Goal: Task Accomplishment & Management: Manage account settings

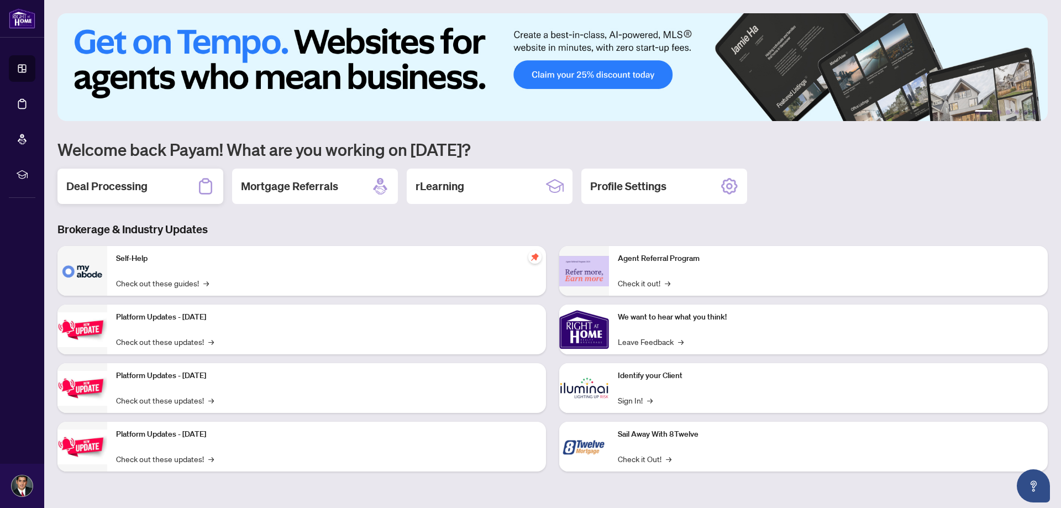
click at [142, 197] on div "Deal Processing" at bounding box center [140, 186] width 166 height 35
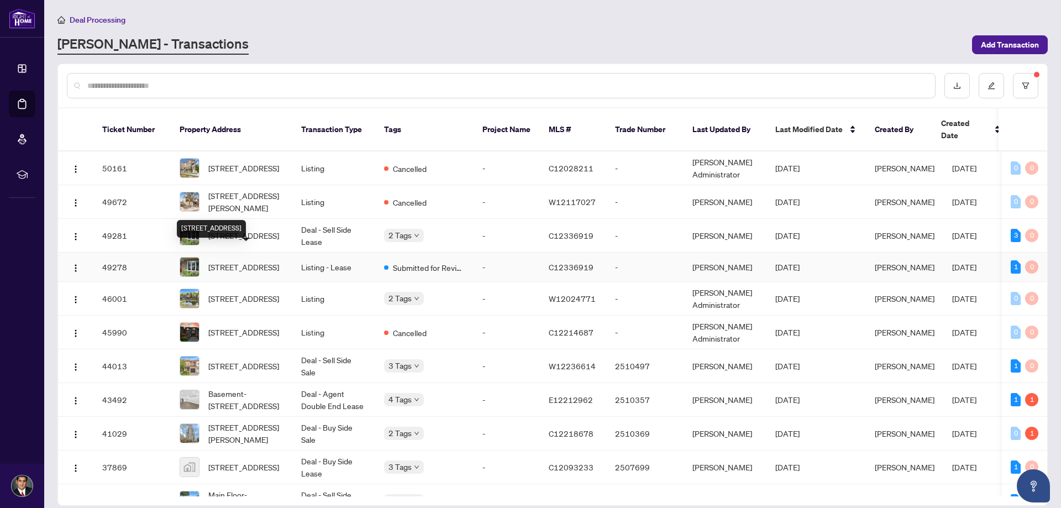
click at [234, 261] on span "[STREET_ADDRESS]" at bounding box center [243, 267] width 71 height 12
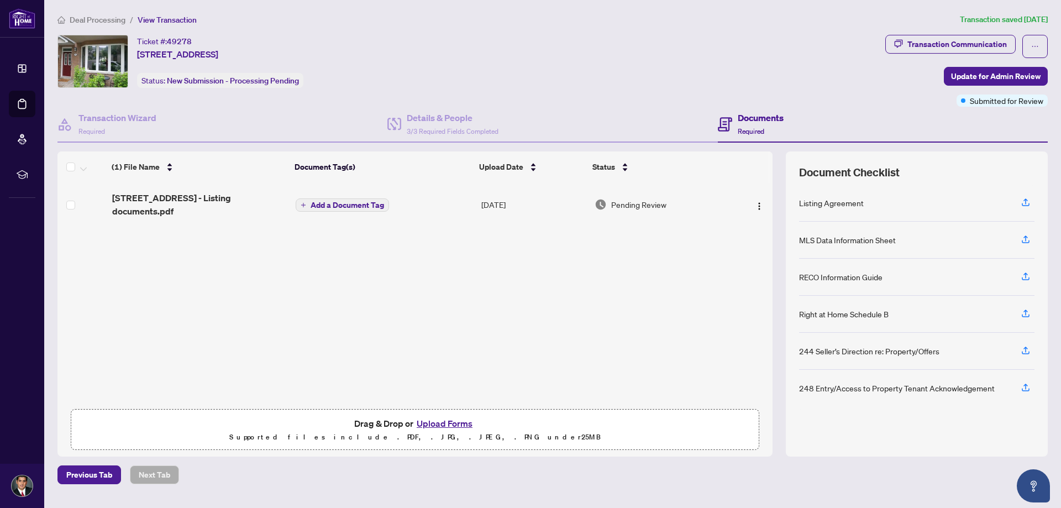
click at [733, 127] on div "Documents Required" at bounding box center [751, 124] width 66 height 26
click at [744, 113] on h4 "Documents" at bounding box center [761, 117] width 46 height 13
click at [455, 124] on div "Details & People 3/3 Required Fields Completed" at bounding box center [453, 124] width 92 height 26
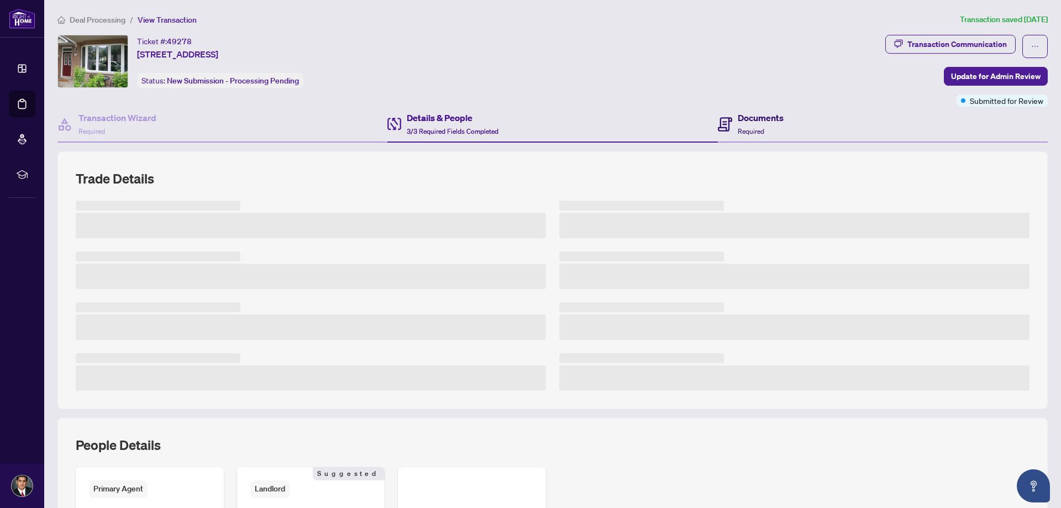
click at [768, 120] on h4 "Documents" at bounding box center [761, 117] width 46 height 13
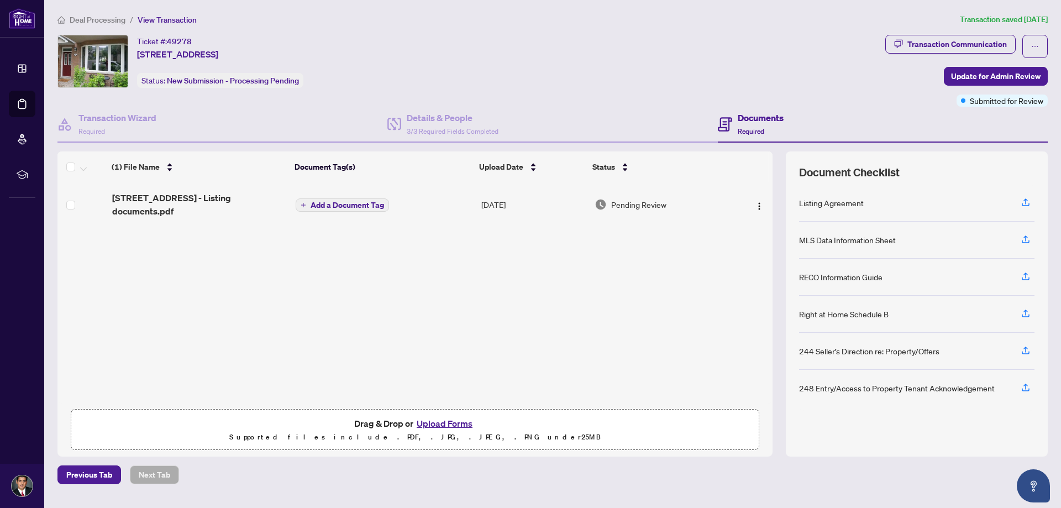
click at [768, 120] on h4 "Documents" at bounding box center [761, 117] width 46 height 13
